Goal: Information Seeking & Learning: Learn about a topic

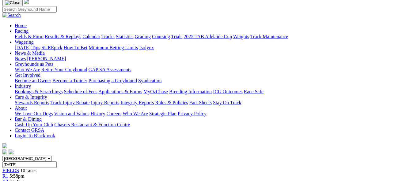
scroll to position [31, 0]
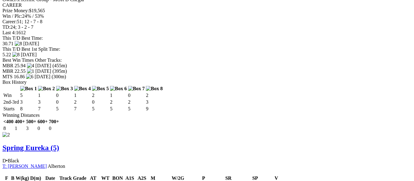
scroll to position [612, 0]
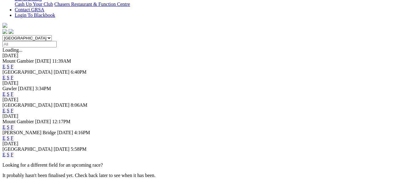
scroll to position [31, 0]
